Goal: Communication & Community: Answer question/provide support

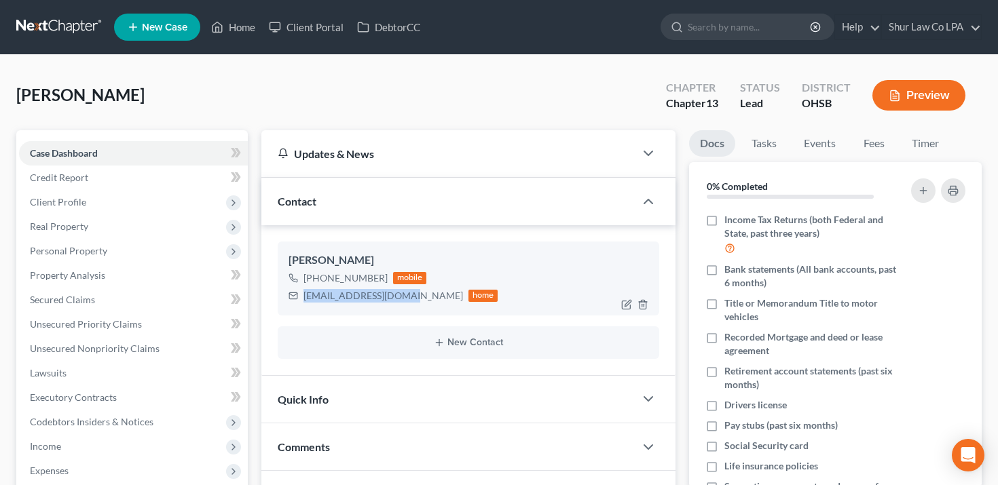
drag, startPoint x: 398, startPoint y: 298, endPoint x: 305, endPoint y: 297, distance: 93.0
click at [305, 297] on div "[EMAIL_ADDRESS][DOMAIN_NAME]" at bounding box center [382, 296] width 159 height 14
copy div "[EMAIL_ADDRESS][DOMAIN_NAME]"
click at [299, 36] on link "Client Portal" at bounding box center [306, 27] width 88 height 24
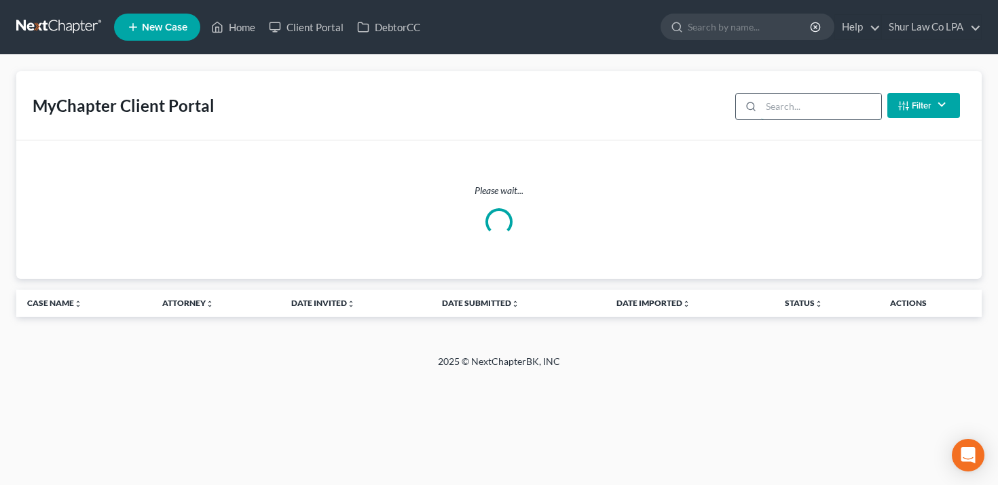
click at [799, 104] on input "search" at bounding box center [821, 107] width 120 height 26
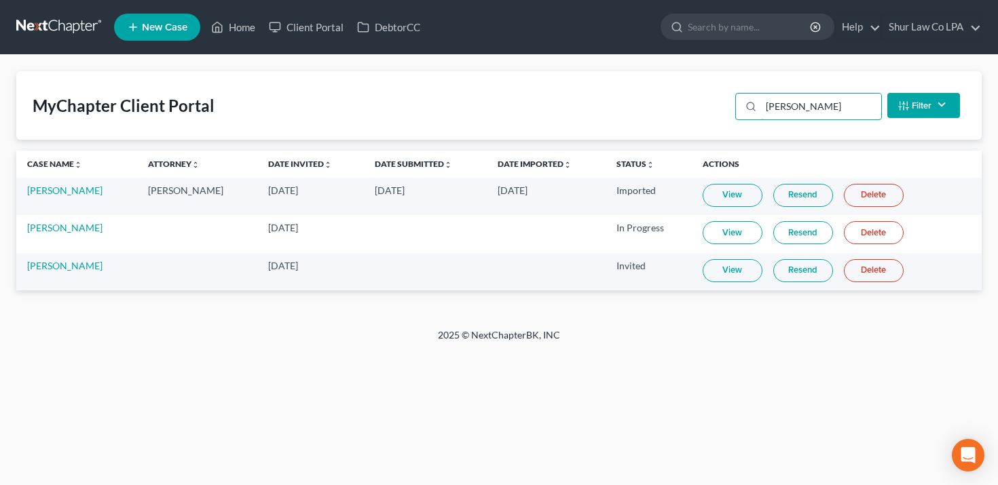
type input "[PERSON_NAME]"
click at [811, 273] on link "Resend" at bounding box center [803, 270] width 60 height 23
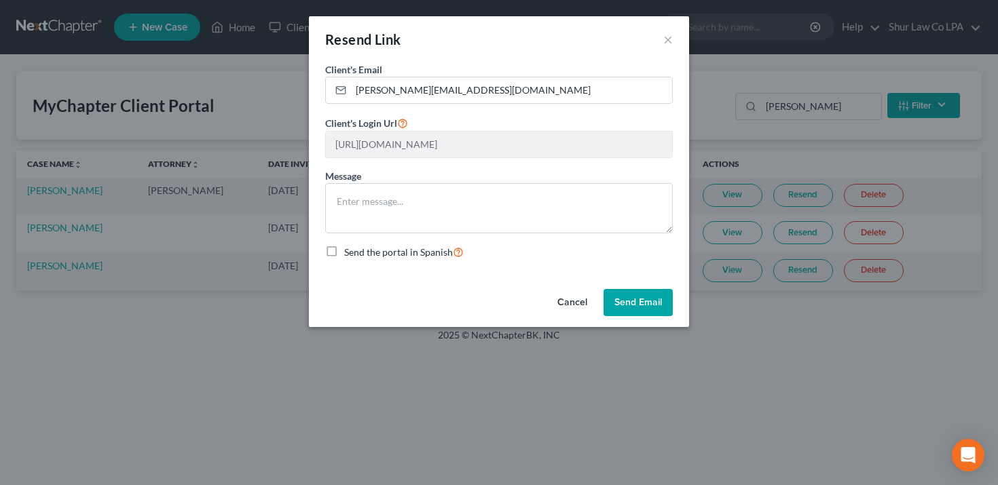
click at [675, 39] on div "Resend Link ×" at bounding box center [499, 39] width 380 height 46
click at [664, 39] on button "×" at bounding box center [668, 39] width 10 height 16
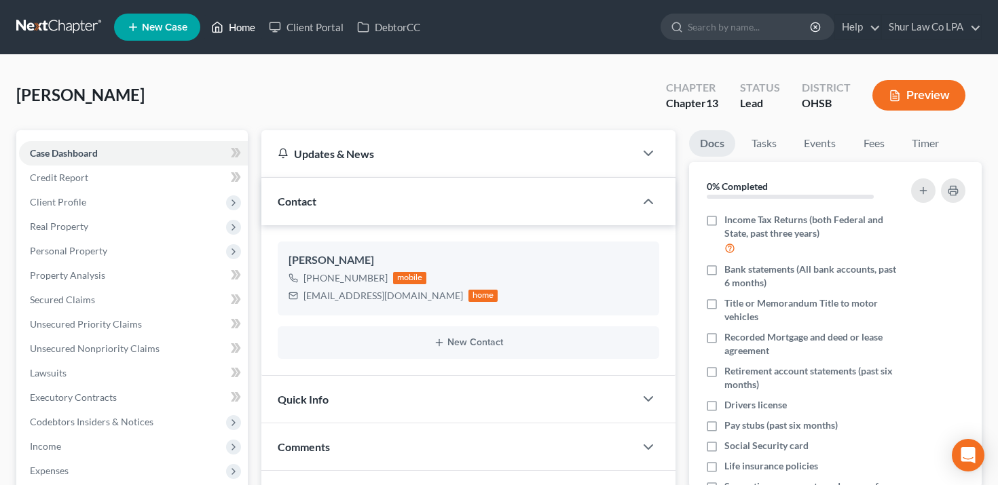
click at [238, 38] on link "Home" at bounding box center [233, 27] width 58 height 24
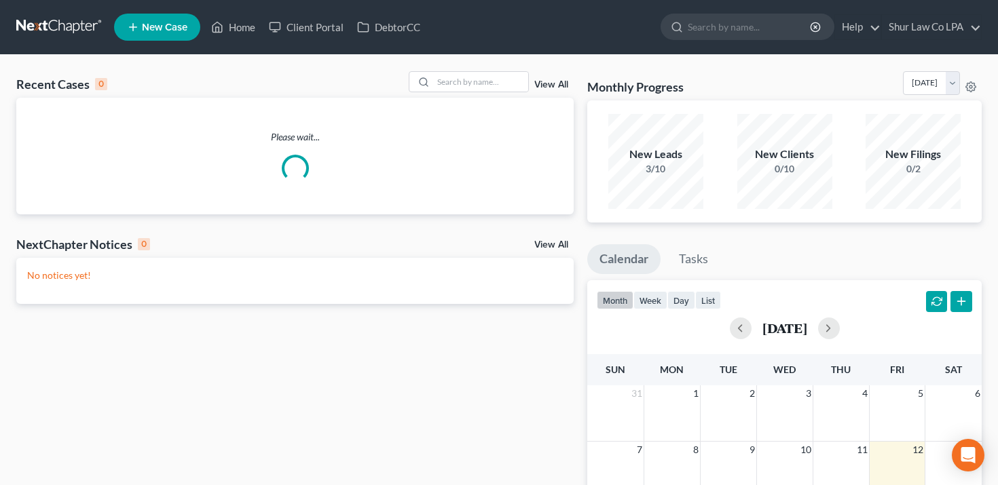
click at [563, 88] on link "View All" at bounding box center [551, 85] width 34 height 10
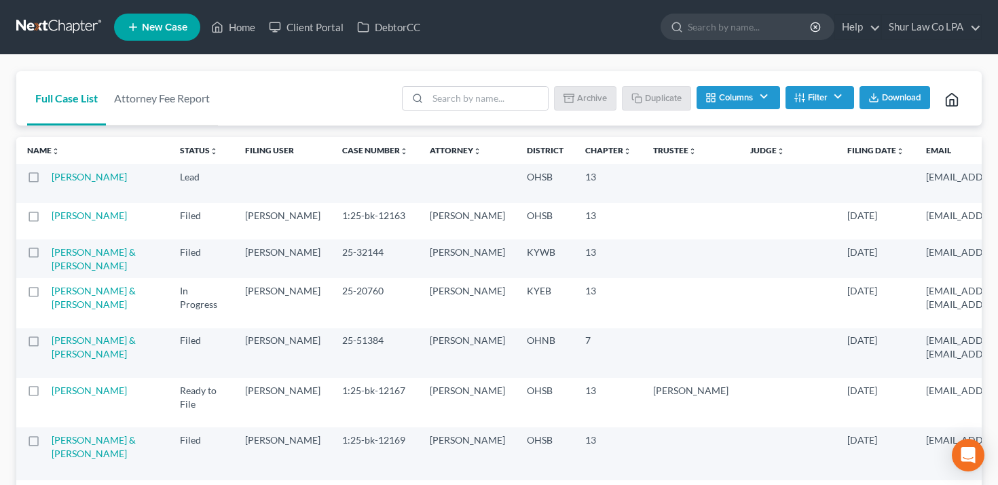
click at [732, 95] on button "Columns" at bounding box center [737, 97] width 83 height 23
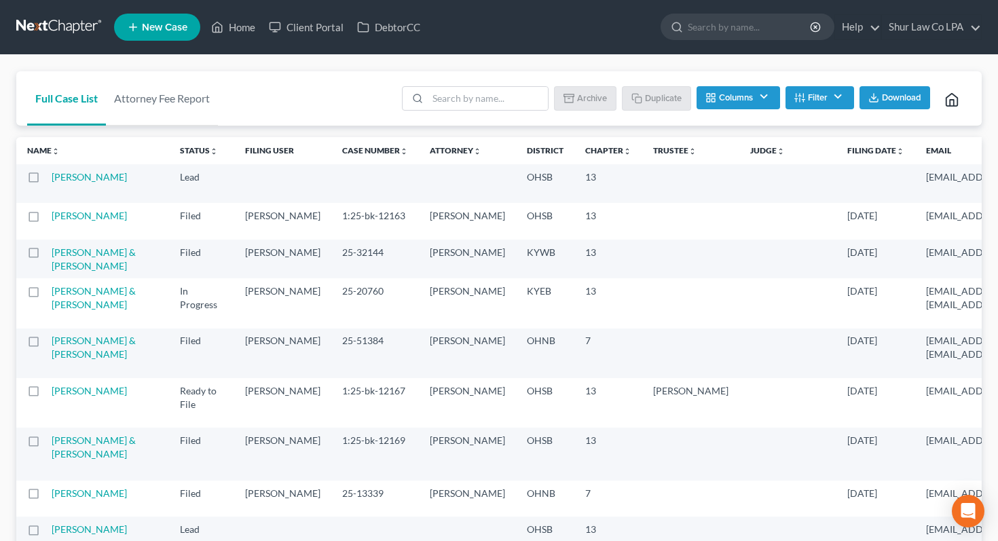
click at [734, 94] on button "Columns" at bounding box center [737, 97] width 83 height 23
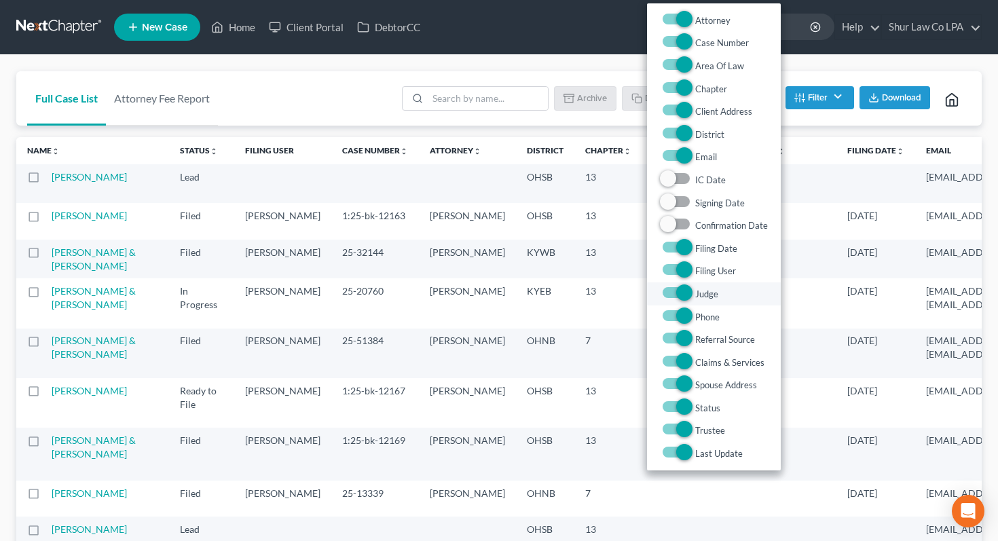
click at [696, 295] on span "Judge" at bounding box center [706, 293] width 23 height 11
click at [700, 295] on input "Judge" at bounding box center [704, 290] width 9 height 9
checkbox input "false"
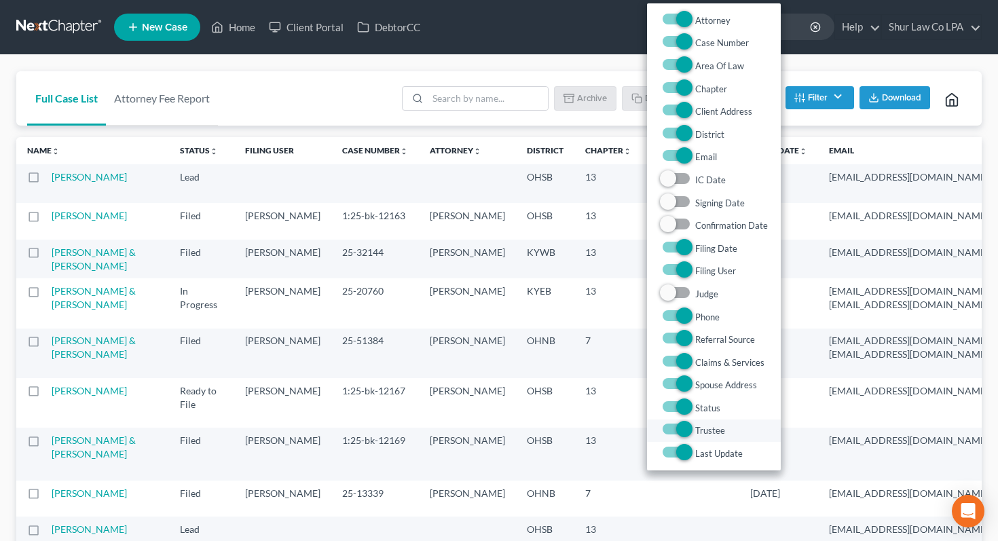
click at [695, 427] on label "Trustee" at bounding box center [710, 431] width 30 height 16
click at [700, 427] on input "Trustee" at bounding box center [704, 427] width 9 height 9
checkbox input "false"
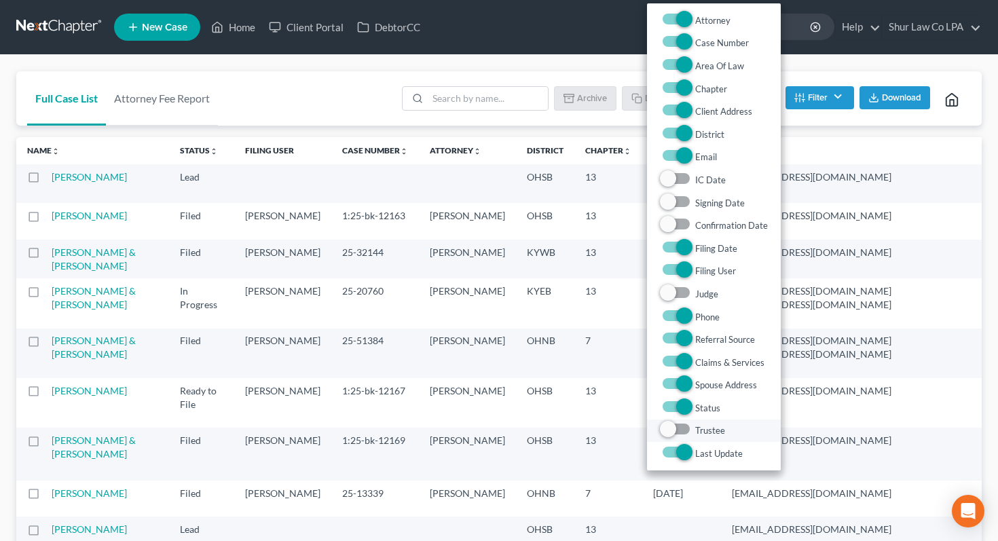
click at [687, 427] on span at bounding box center [676, 429] width 33 height 16
click at [695, 295] on label "Judge" at bounding box center [706, 294] width 23 height 16
click at [700, 295] on input "Judge" at bounding box center [704, 290] width 9 height 9
checkbox input "true"
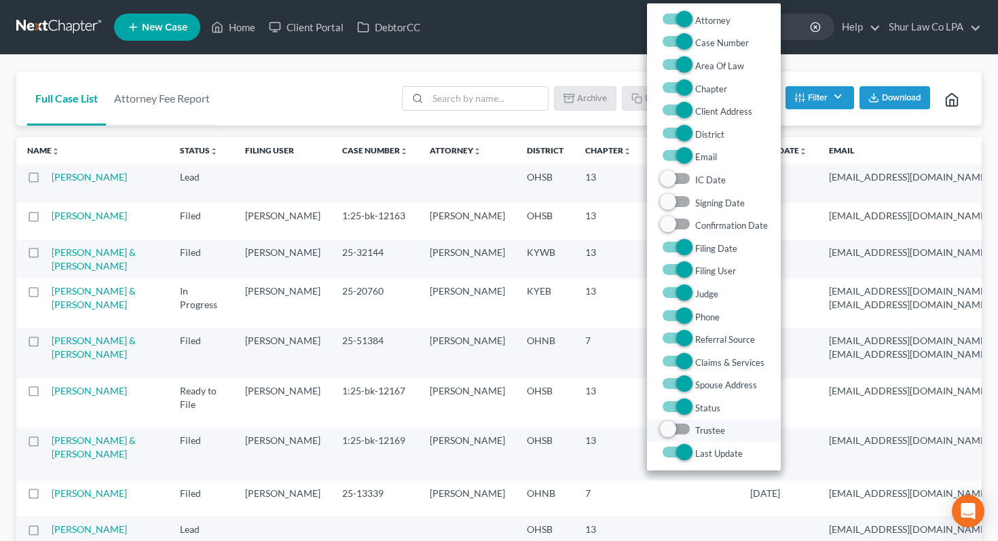
click at [695, 433] on label "Trustee" at bounding box center [710, 431] width 30 height 16
click at [700, 432] on input "Trustee" at bounding box center [704, 427] width 9 height 9
checkbox input "true"
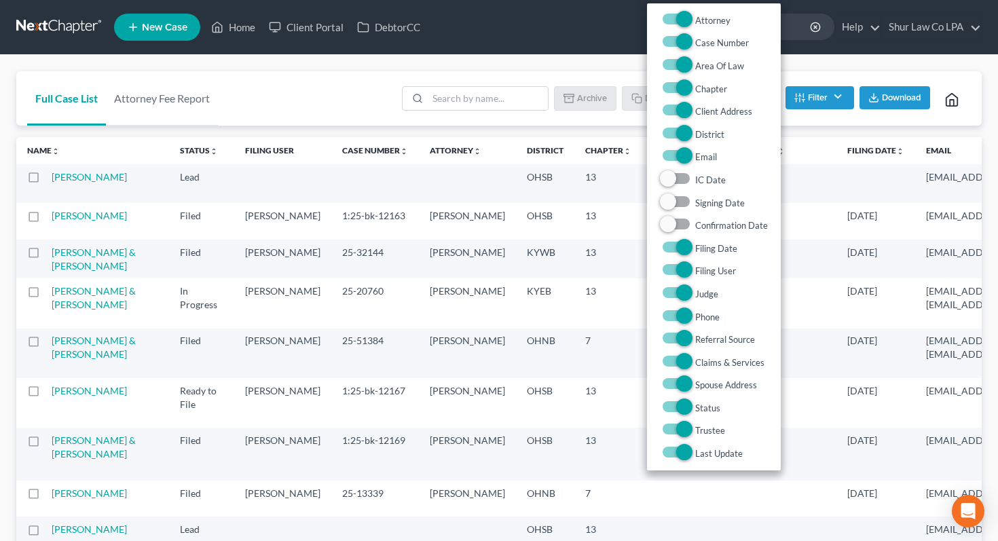
click at [324, 91] on div "Full Case List Attorney Fee Report Batch Download Archive Un-archive Duplicate …" at bounding box center [498, 98] width 965 height 55
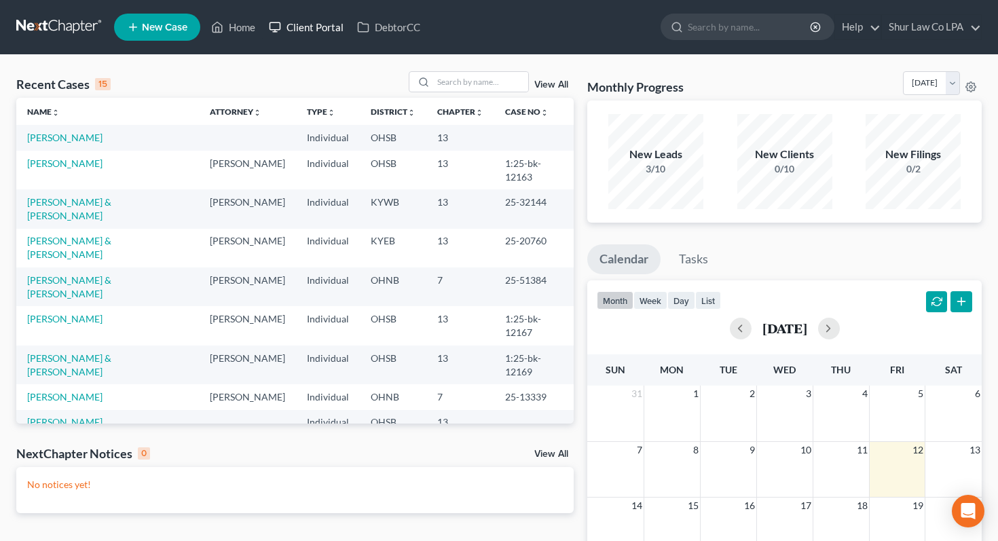
click at [301, 27] on link "Client Portal" at bounding box center [306, 27] width 88 height 24
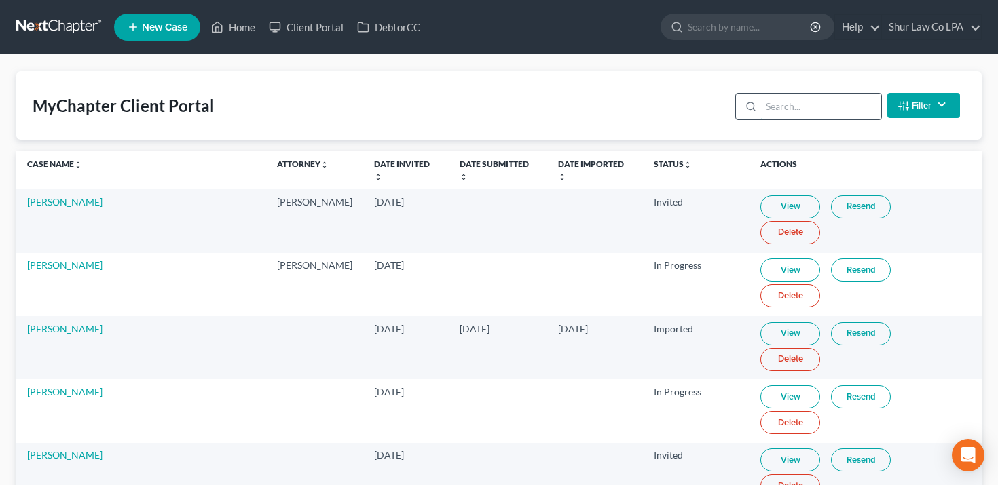
click at [769, 107] on input "search" at bounding box center [821, 107] width 120 height 26
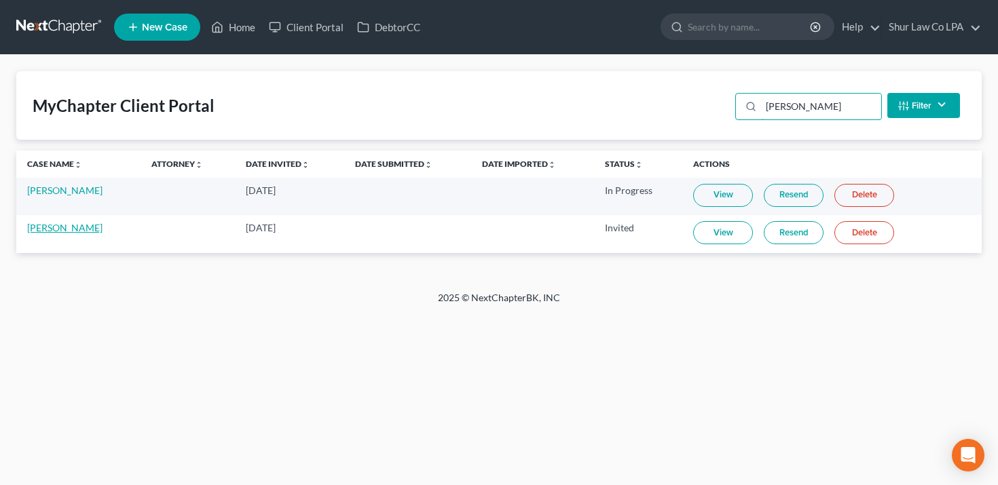
type input "[PERSON_NAME]"
click at [56, 231] on link "[PERSON_NAME]" at bounding box center [64, 228] width 75 height 12
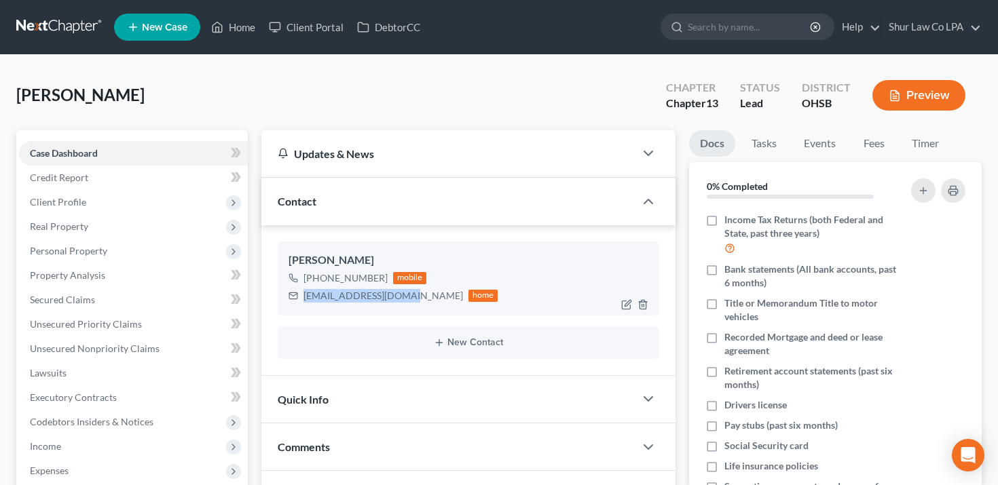
drag, startPoint x: 396, startPoint y: 295, endPoint x: 305, endPoint y: 297, distance: 91.6
click at [305, 297] on div "[EMAIL_ADDRESS][DOMAIN_NAME]" at bounding box center [382, 296] width 159 height 14
copy div "[EMAIL_ADDRESS][DOMAIN_NAME]"
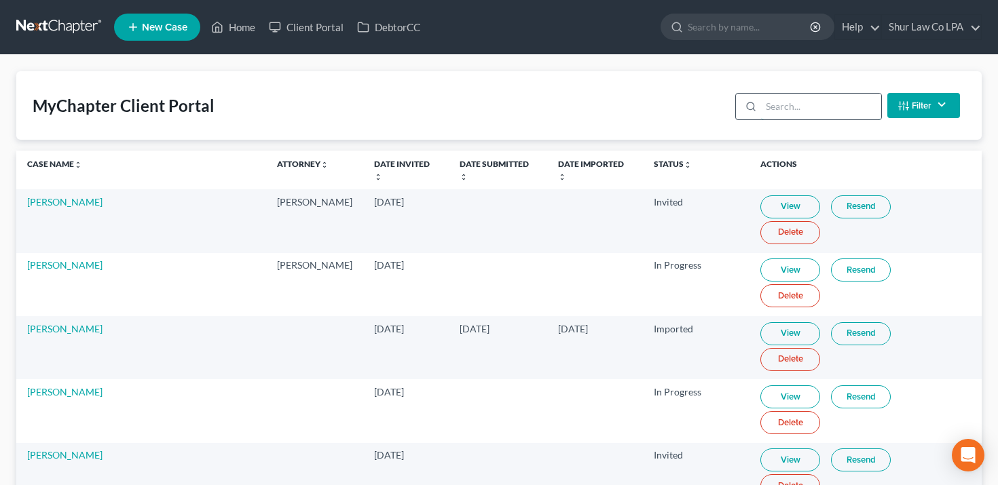
click at [812, 107] on input "search" at bounding box center [821, 107] width 120 height 26
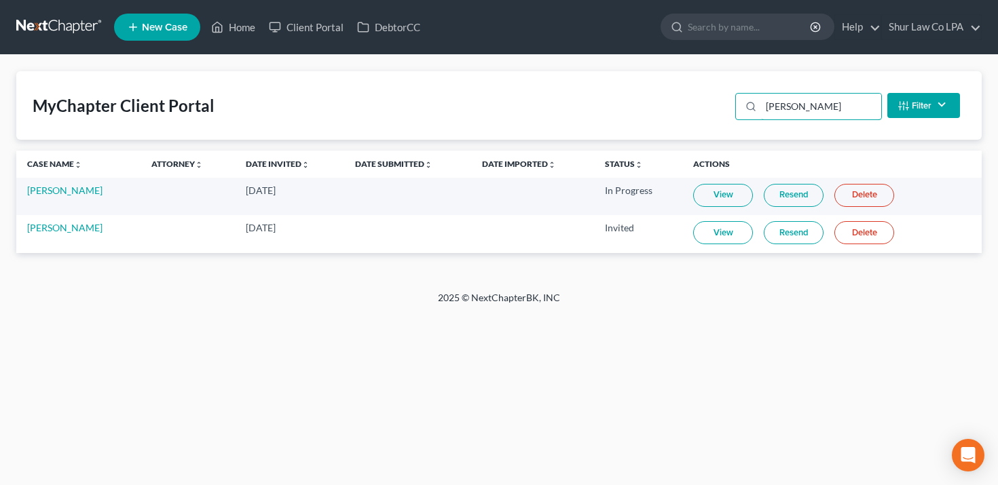
type input "[PERSON_NAME]"
click at [803, 227] on link "Resend" at bounding box center [793, 232] width 60 height 23
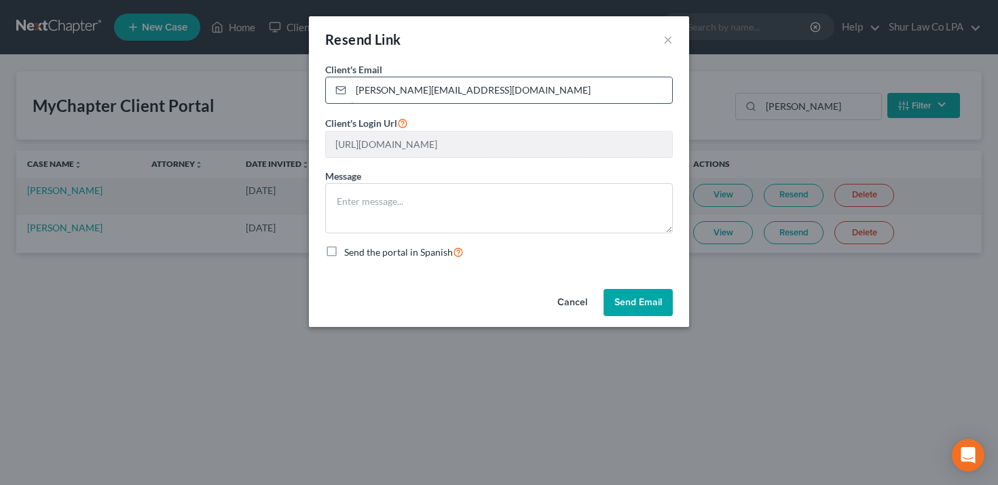
click at [542, 85] on input "[PERSON_NAME][EMAIL_ADDRESS][DOMAIN_NAME]" at bounding box center [511, 90] width 321 height 26
paste input "[EMAIL_ADDRESS]"
type input "[EMAIL_ADDRESS][DOMAIN_NAME]"
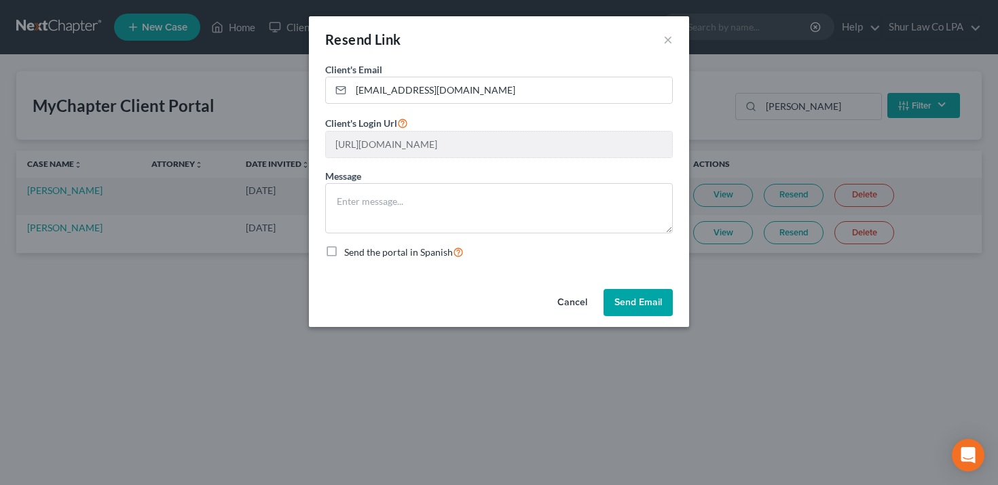
click at [642, 303] on button "Send Email" at bounding box center [637, 302] width 69 height 27
